Goal: Navigation & Orientation: Find specific page/section

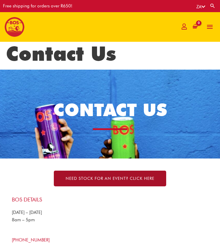
click at [117, 176] on span "NEED STOCK FOR AN EVENT? Click here" at bounding box center [110, 178] width 89 height 4
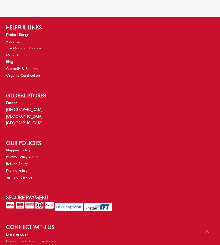
scroll to position [622, 0]
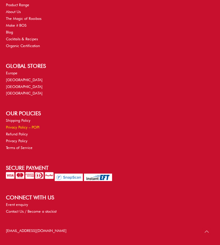
click at [33, 125] on link "Privacy Policy – POPI" at bounding box center [22, 127] width 33 height 4
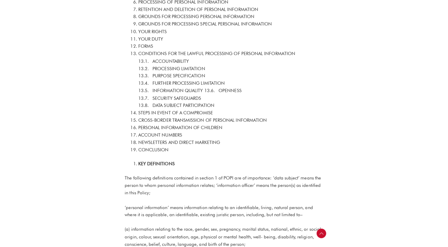
scroll to position [227, 0]
